Goal: Information Seeking & Learning: Learn about a topic

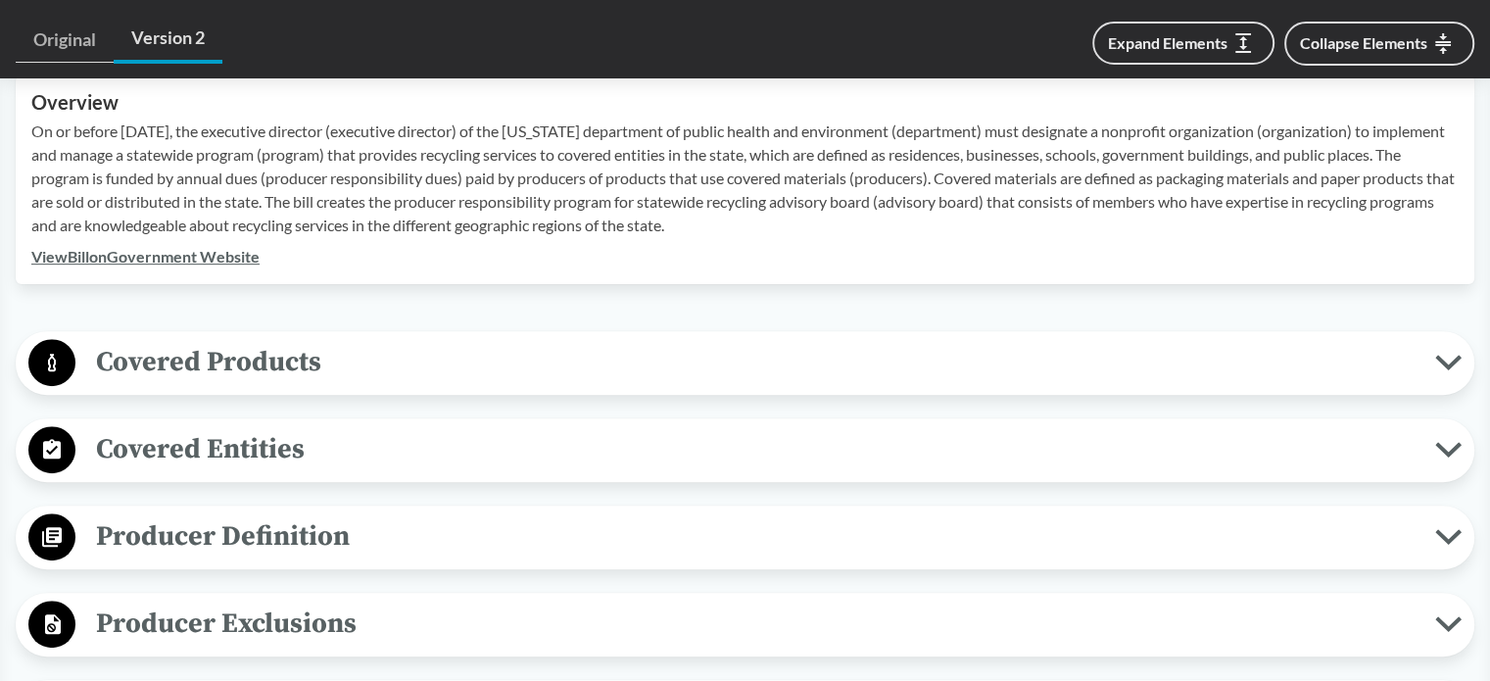
scroll to position [882, 0]
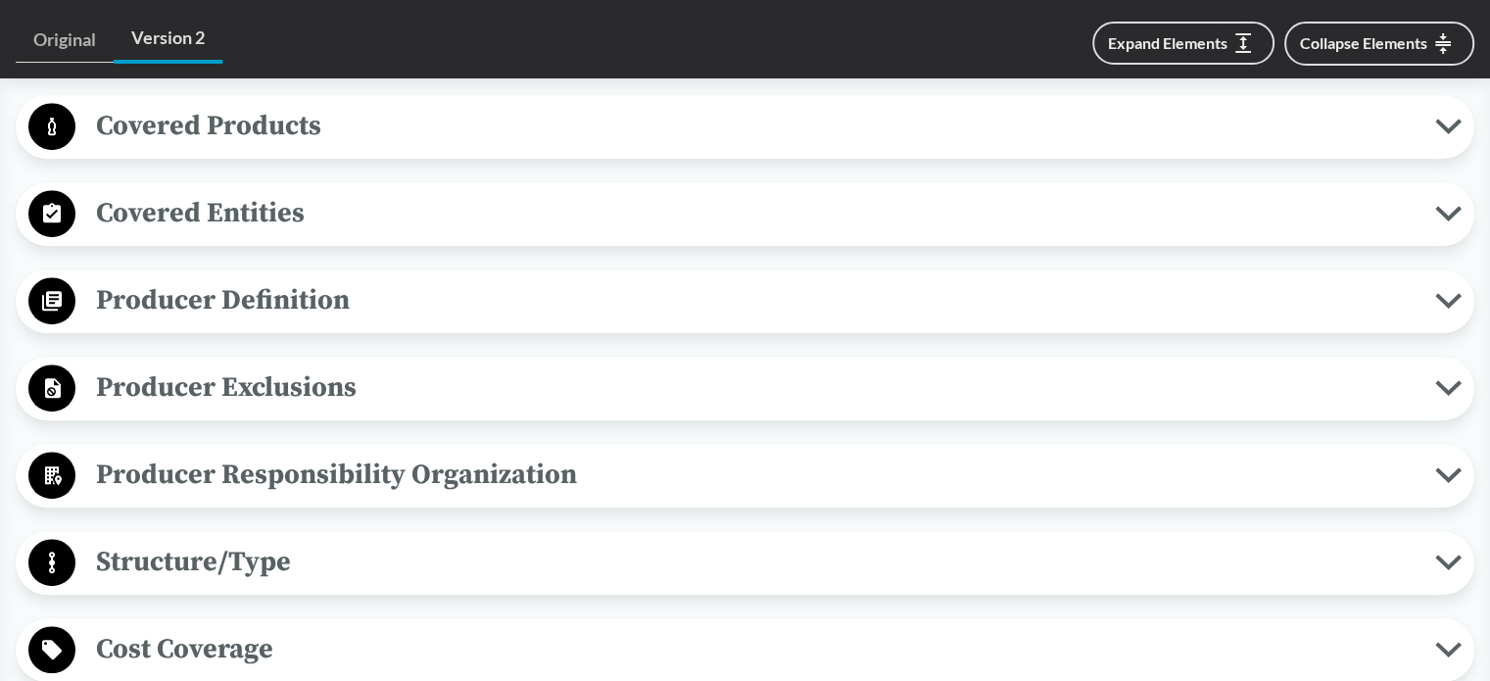
click at [223, 137] on span "Covered Products" at bounding box center [754, 126] width 1359 height 44
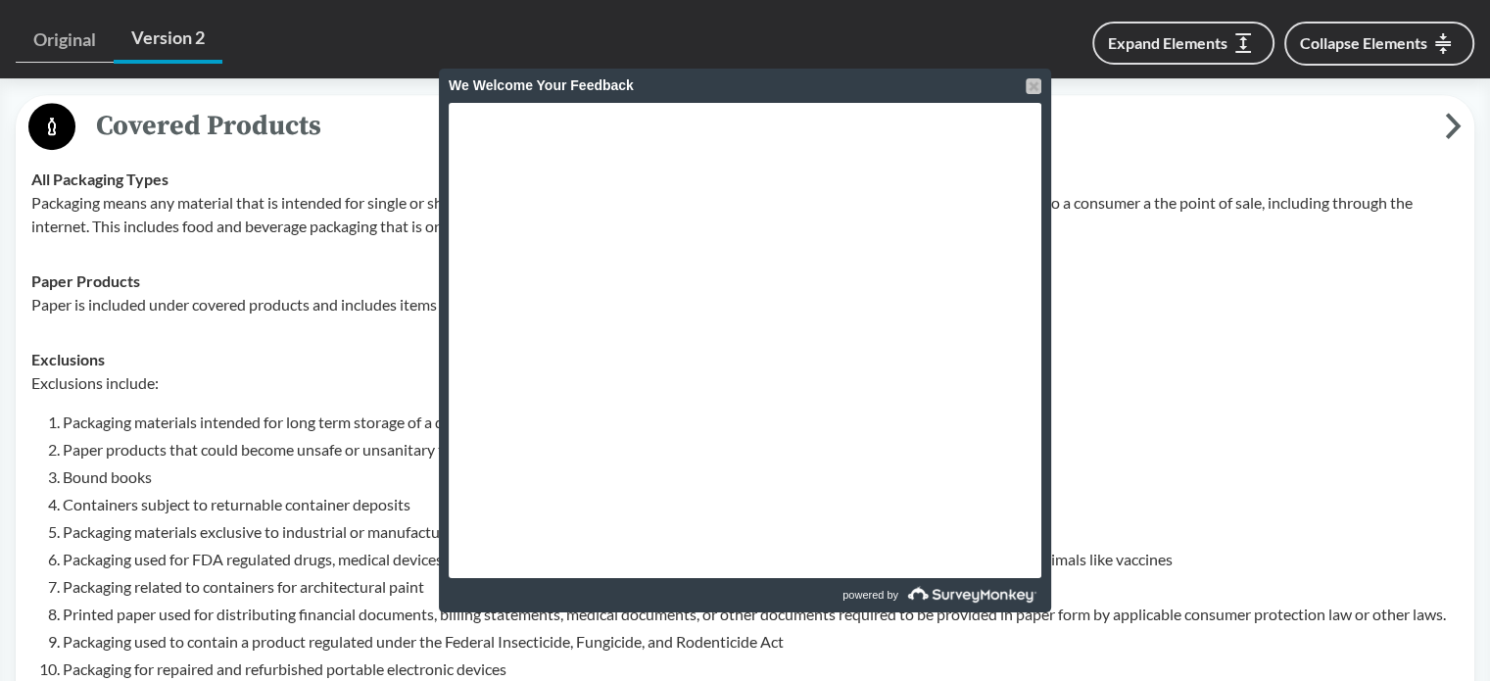
click at [1034, 86] on div at bounding box center [1033, 86] width 16 height 16
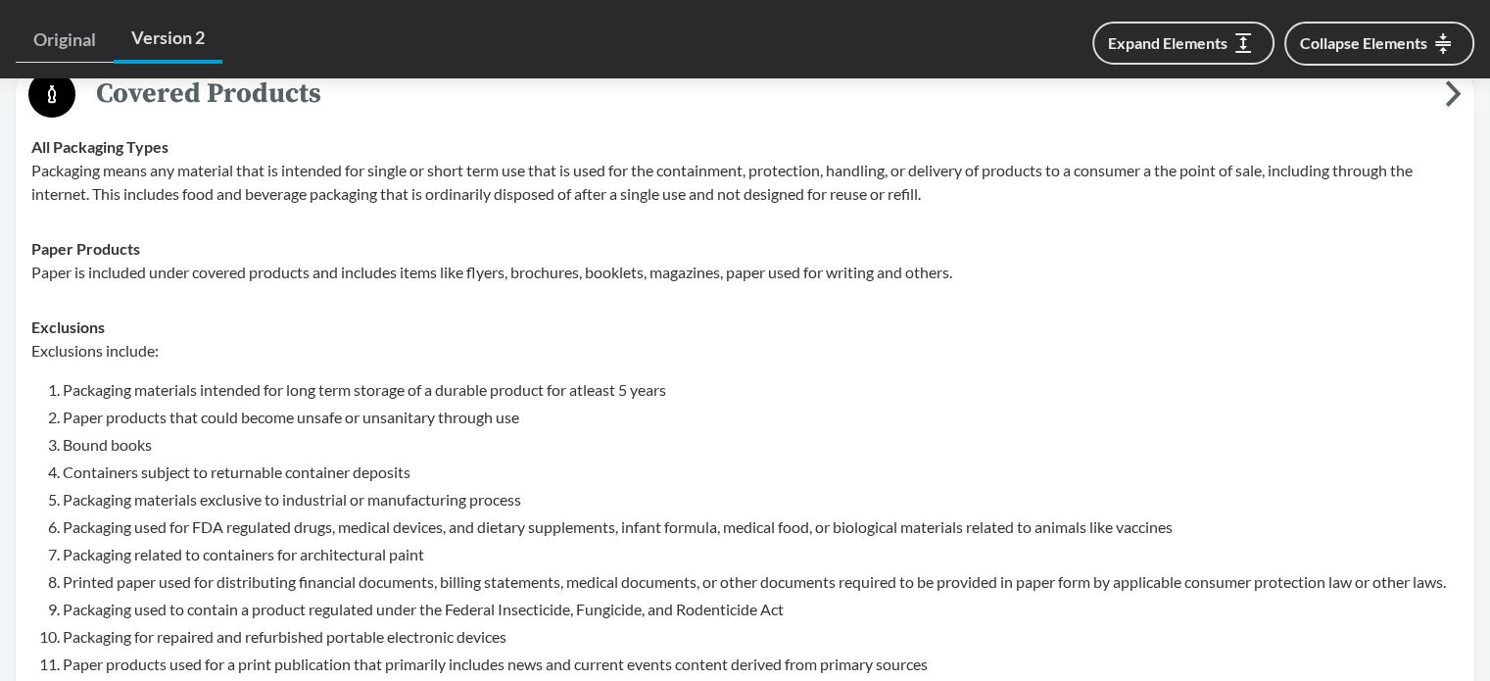
scroll to position [784, 0]
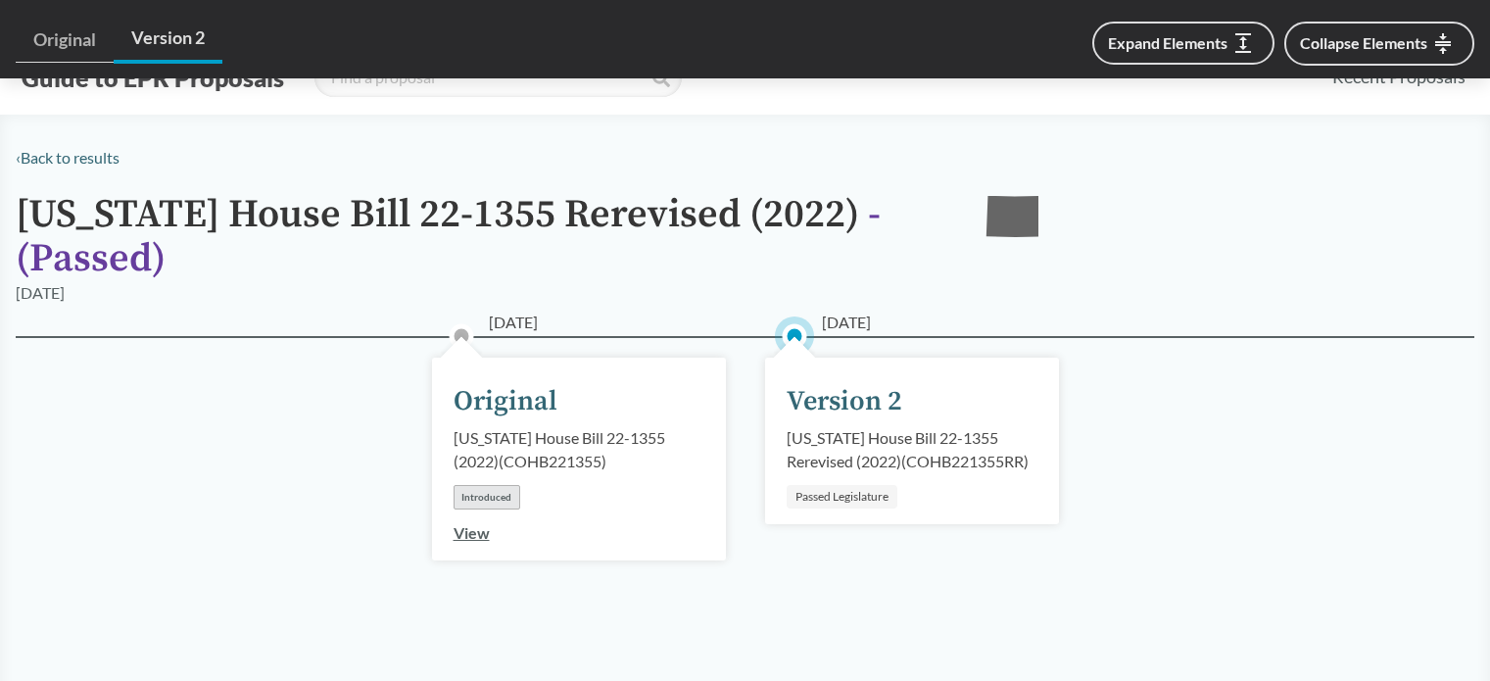
scroll to position [784, 0]
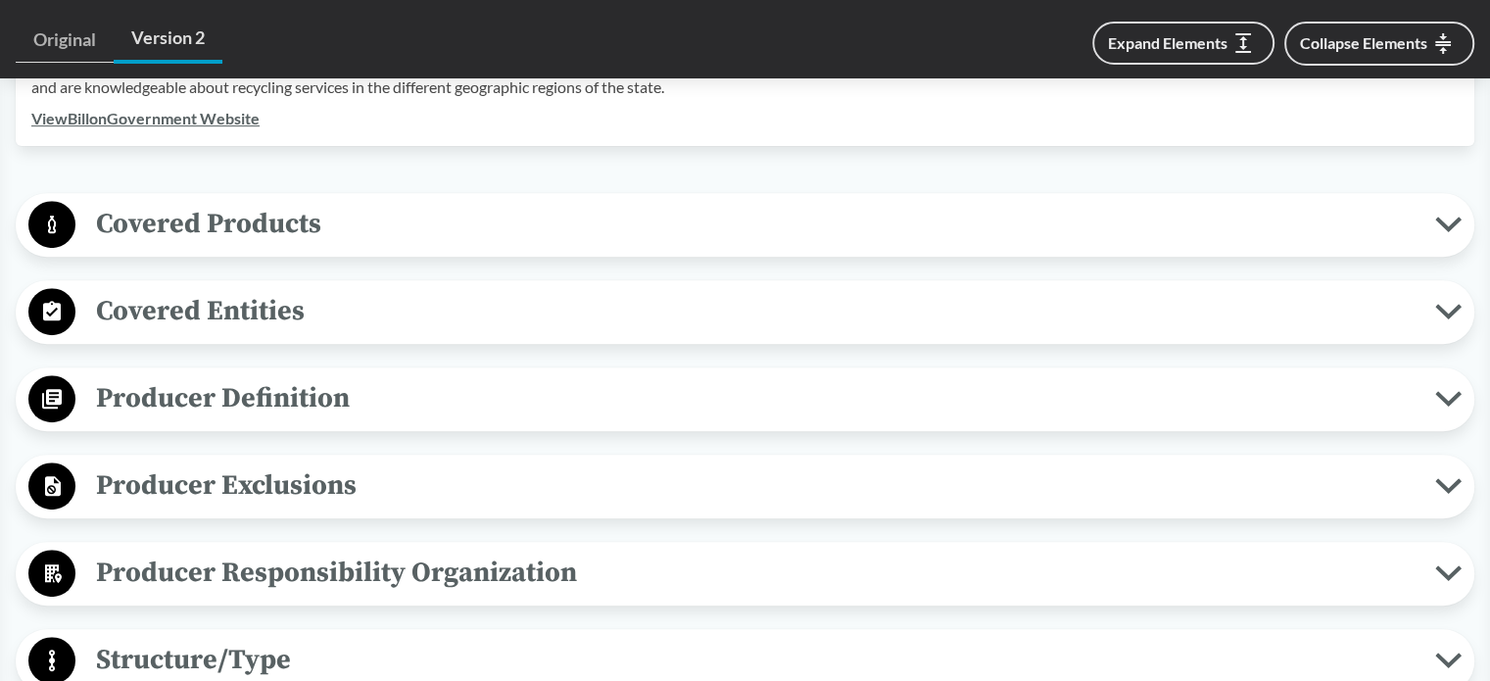
click at [302, 297] on span "Covered Entities" at bounding box center [754, 311] width 1359 height 44
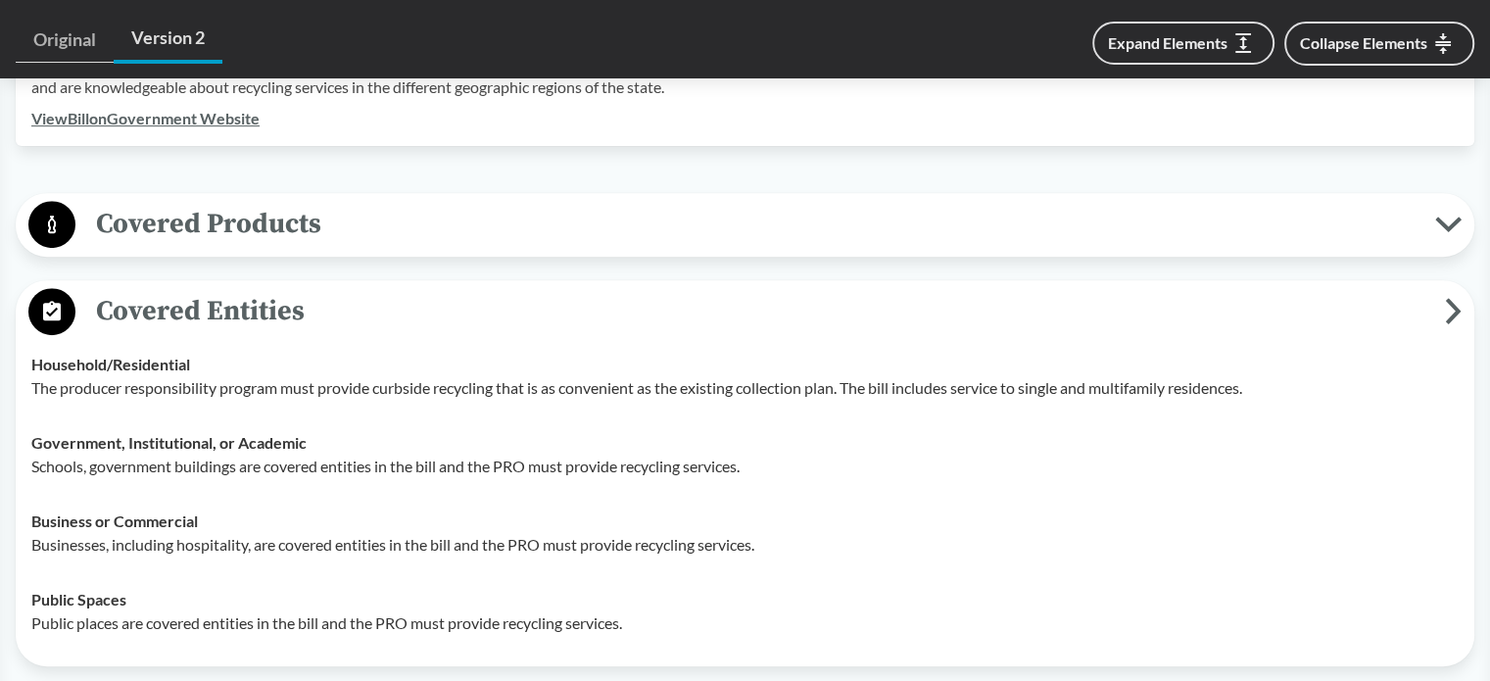
click at [302, 297] on span "Covered Entities" at bounding box center [759, 311] width 1369 height 44
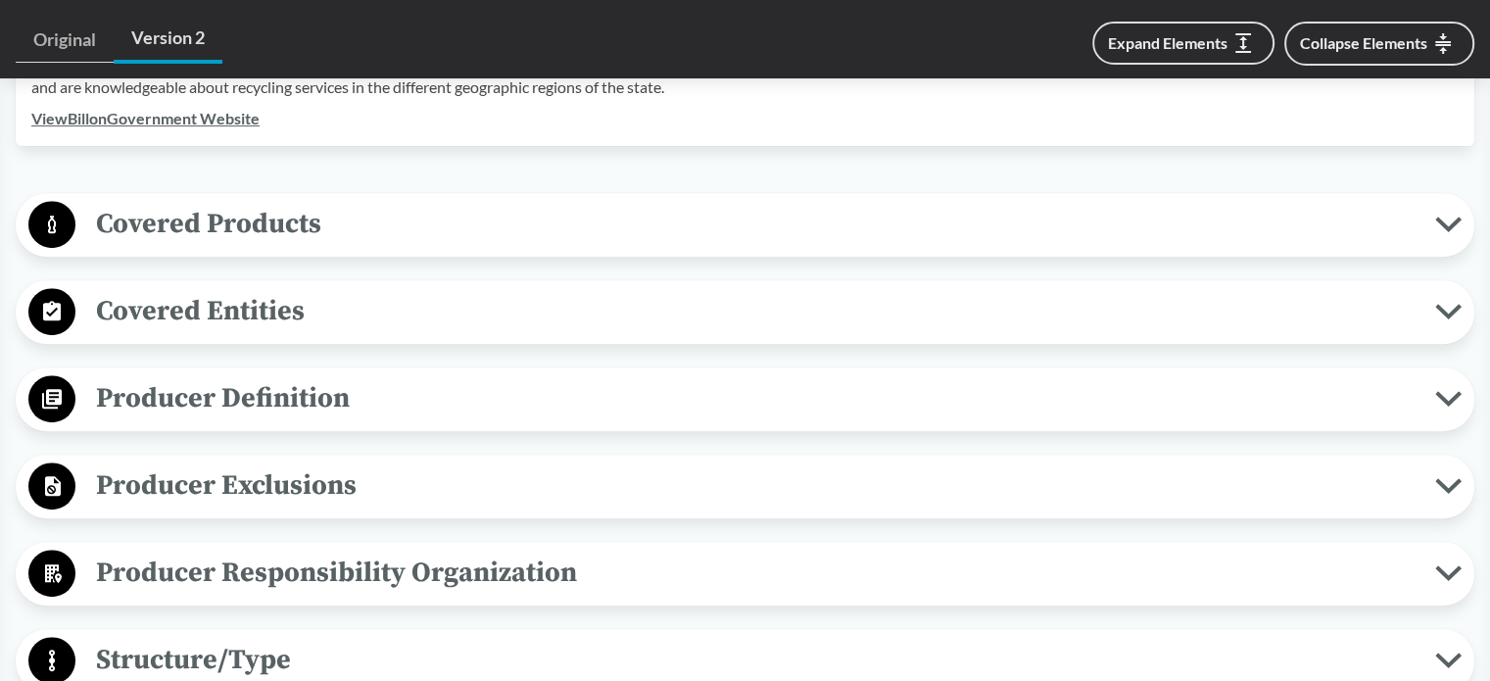
click at [168, 397] on span "Producer Definition" at bounding box center [754, 398] width 1359 height 44
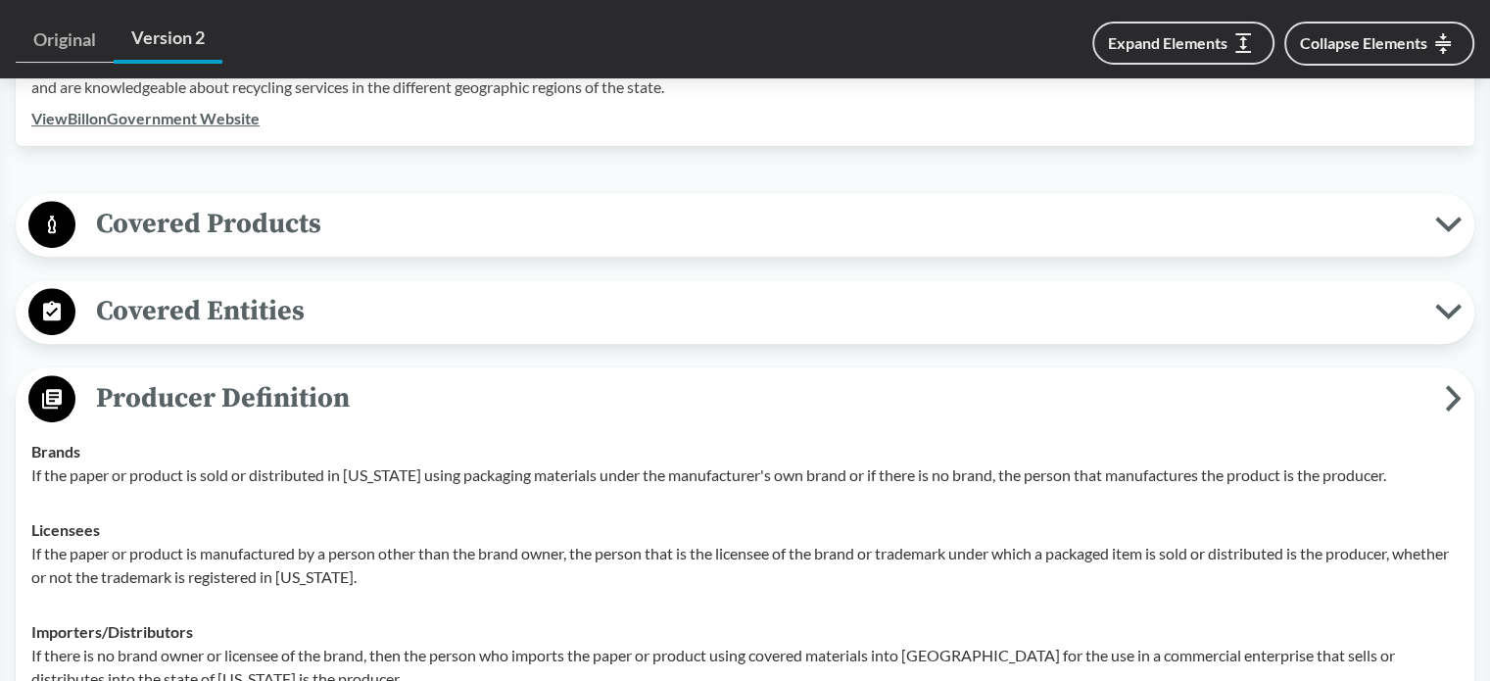
click at [166, 393] on span "Producer Definition" at bounding box center [759, 398] width 1369 height 44
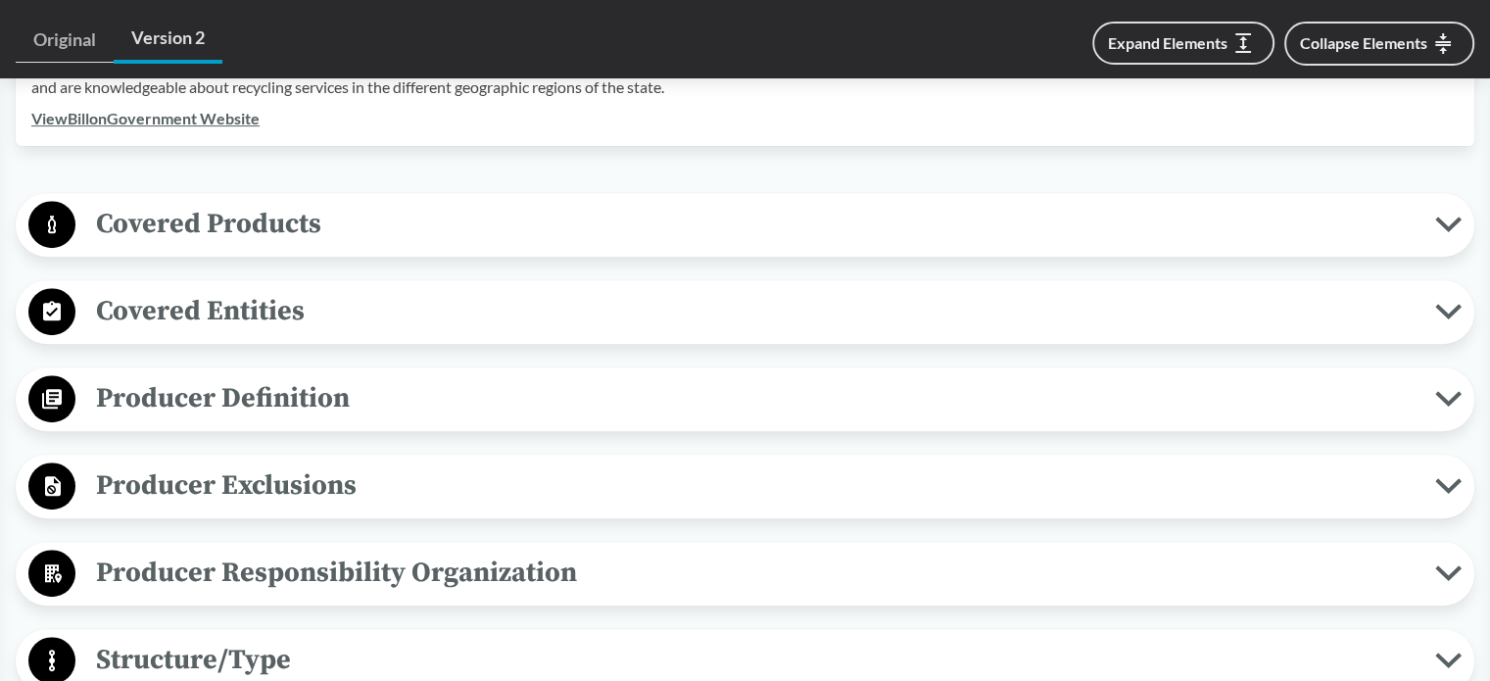
click at [236, 485] on span "Producer Exclusions" at bounding box center [754, 485] width 1359 height 44
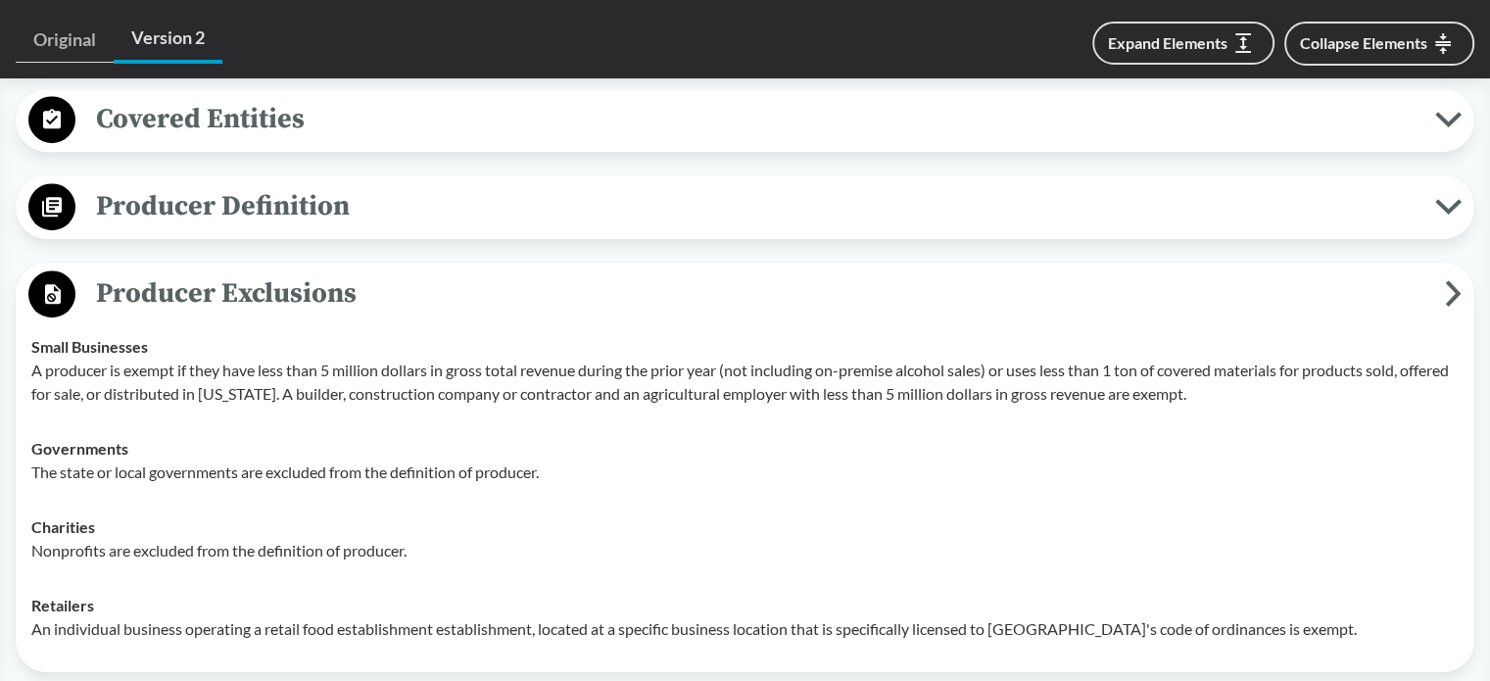
scroll to position [979, 0]
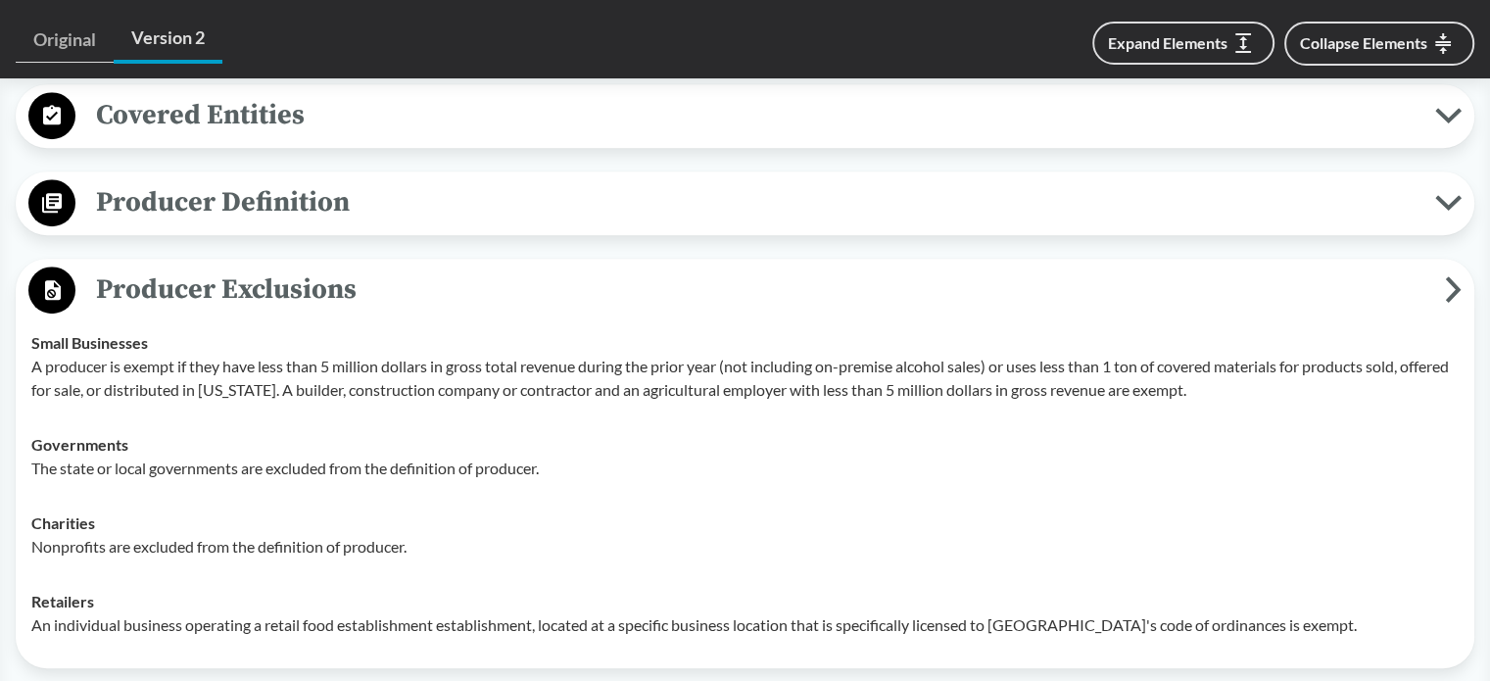
click at [175, 301] on span "Producer Exclusions" at bounding box center [759, 289] width 1369 height 44
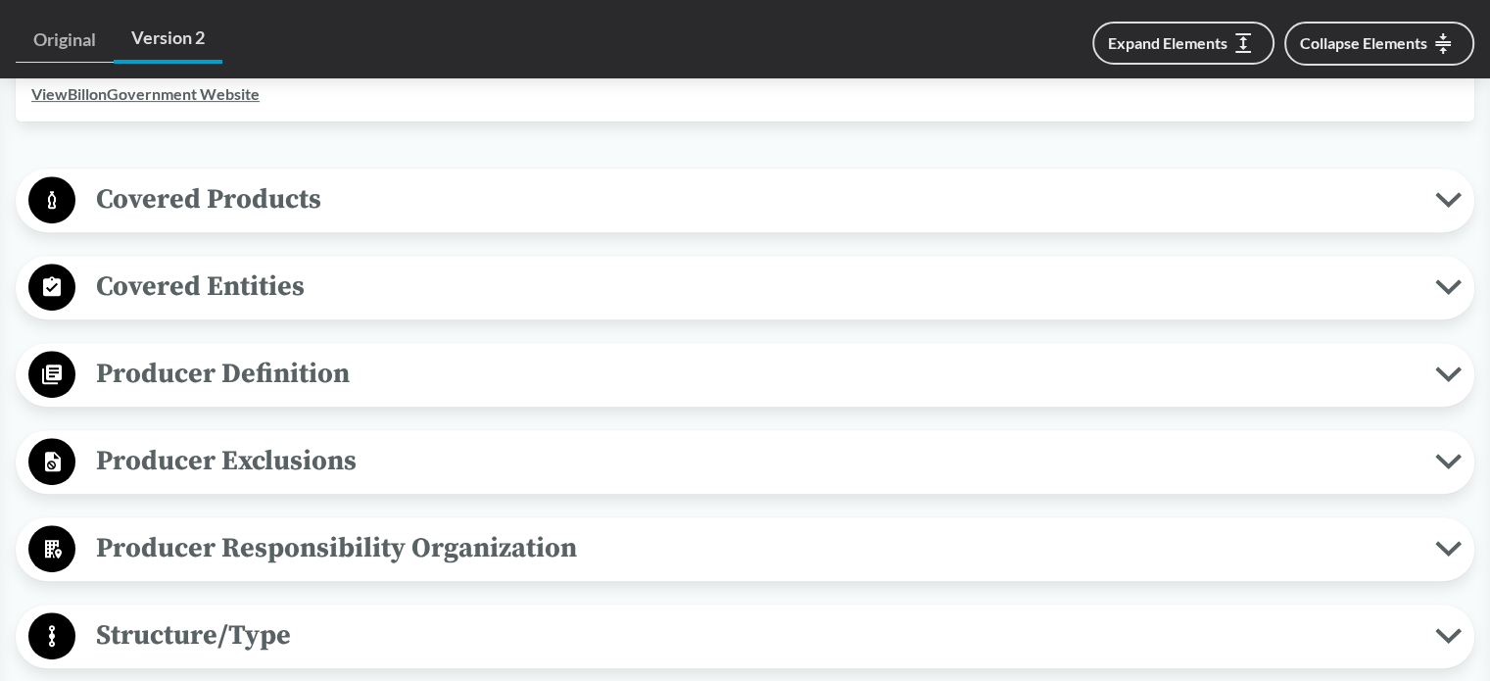
scroll to position [784, 0]
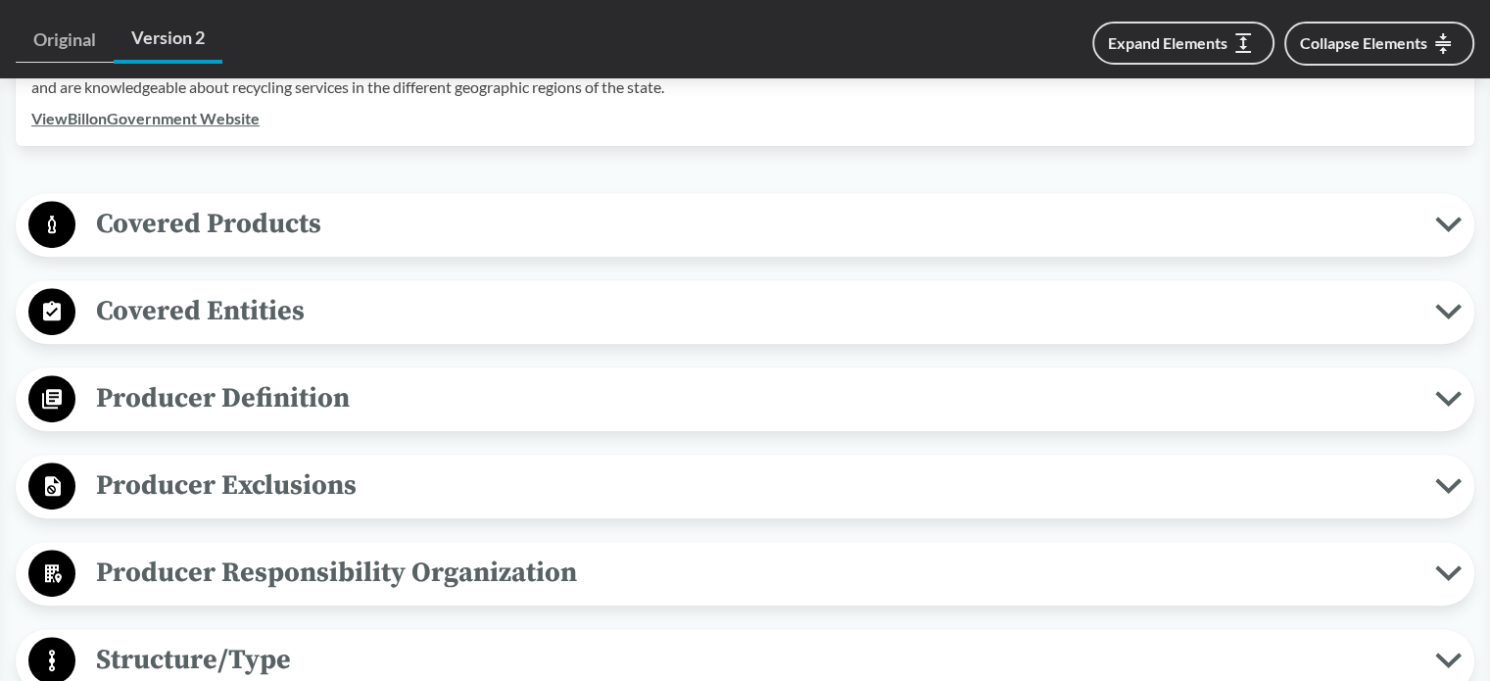
click at [207, 238] on span "Covered Products" at bounding box center [754, 224] width 1359 height 44
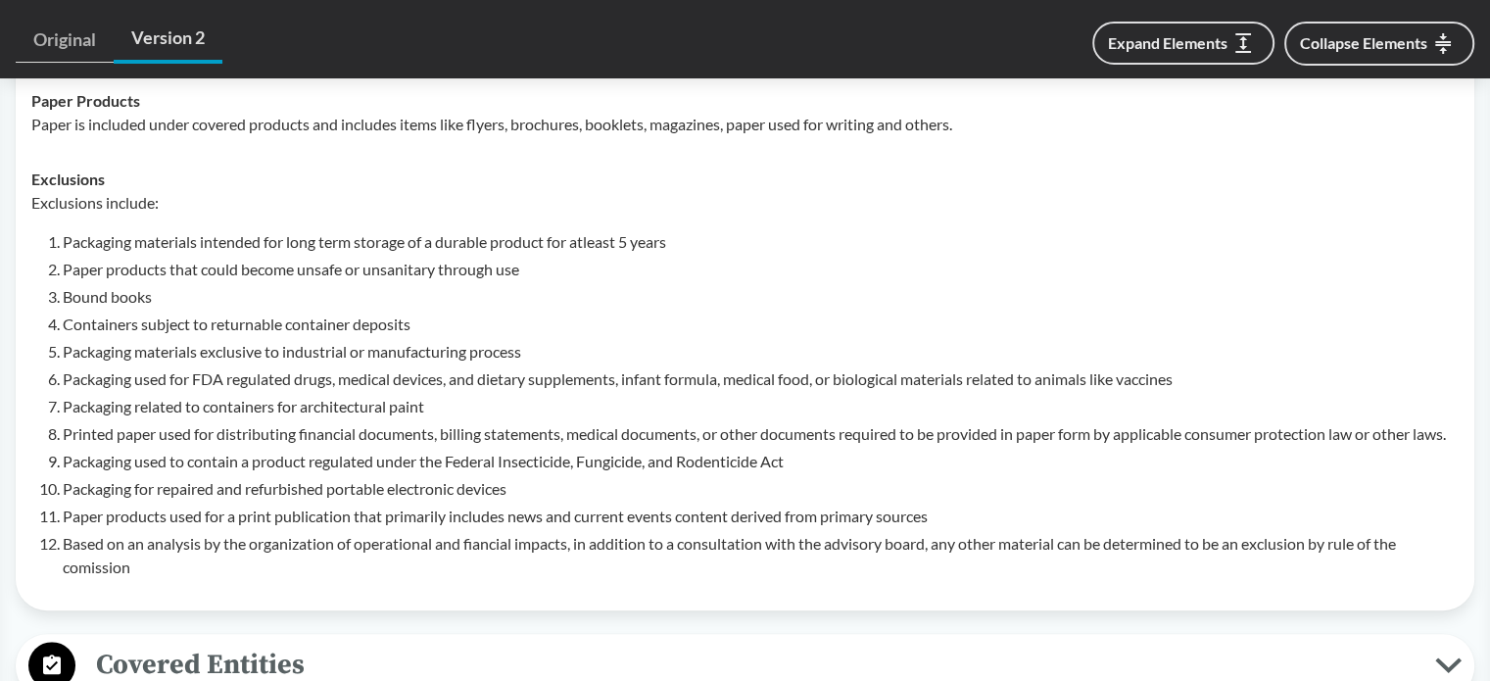
scroll to position [1077, 0]
